Goal: Task Accomplishment & Management: Complete application form

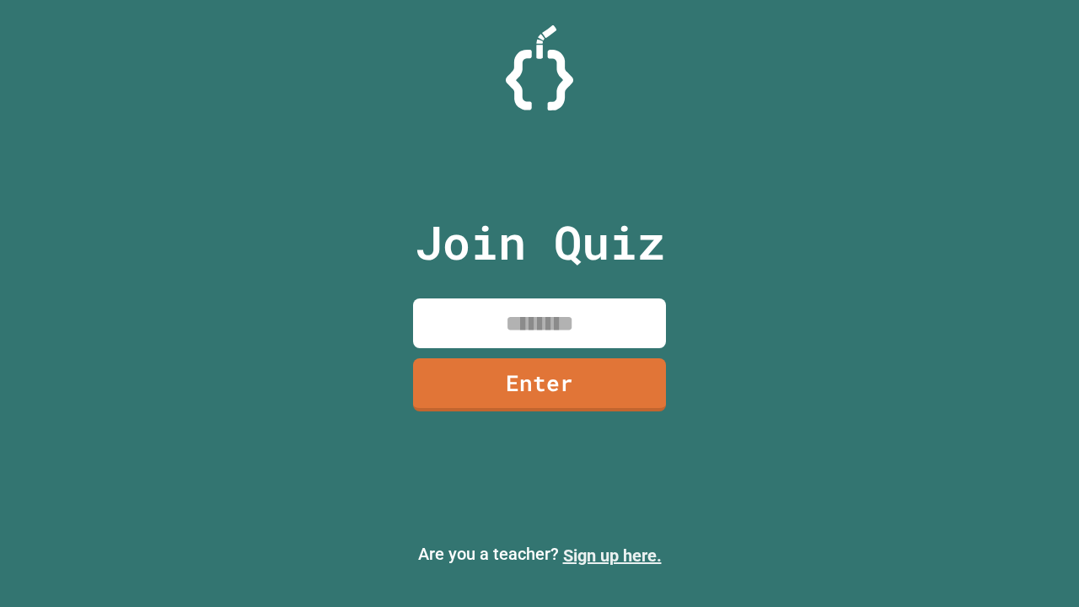
click at [612, 556] on link "Sign up here." at bounding box center [612, 556] width 99 height 20
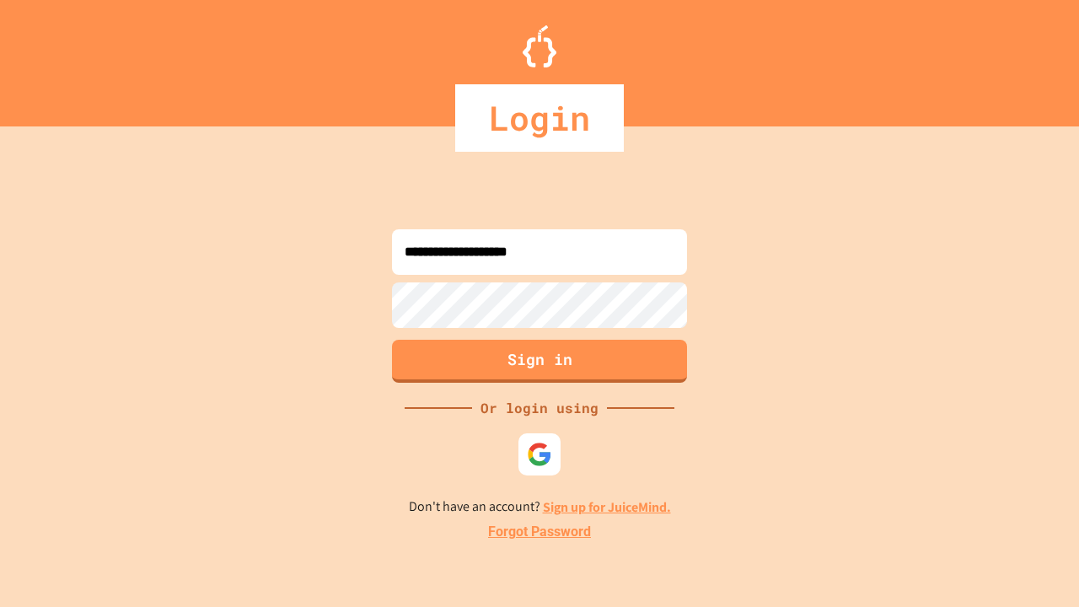
type input "**********"
